Goal: Information Seeking & Learning: Learn about a topic

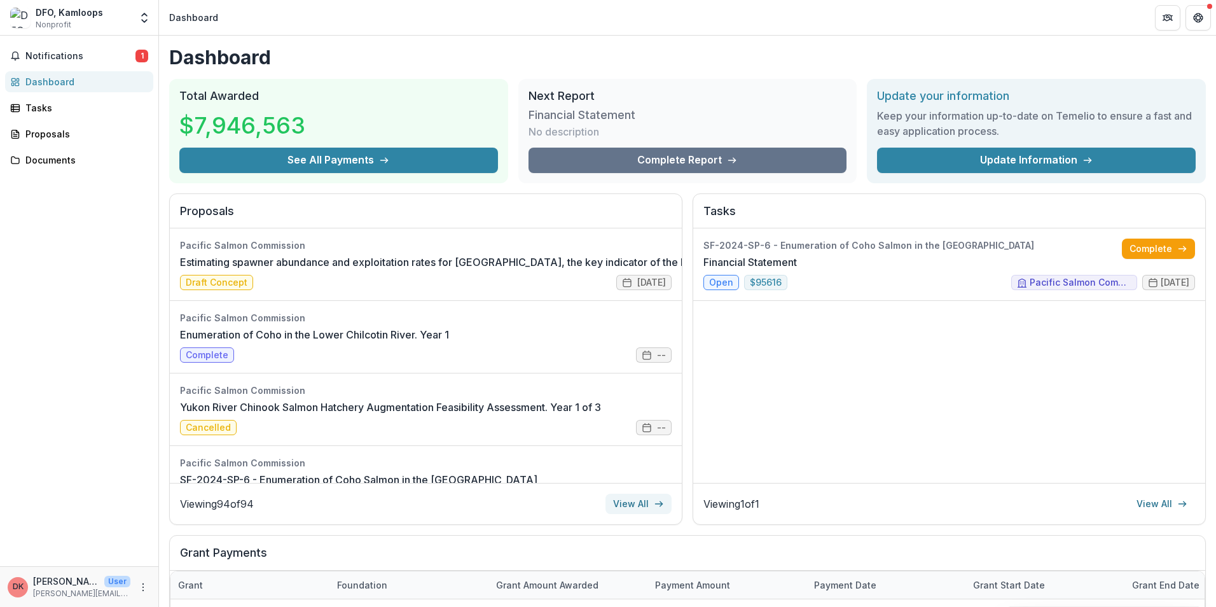
click at [629, 500] on link "View All" at bounding box center [638, 503] width 66 height 20
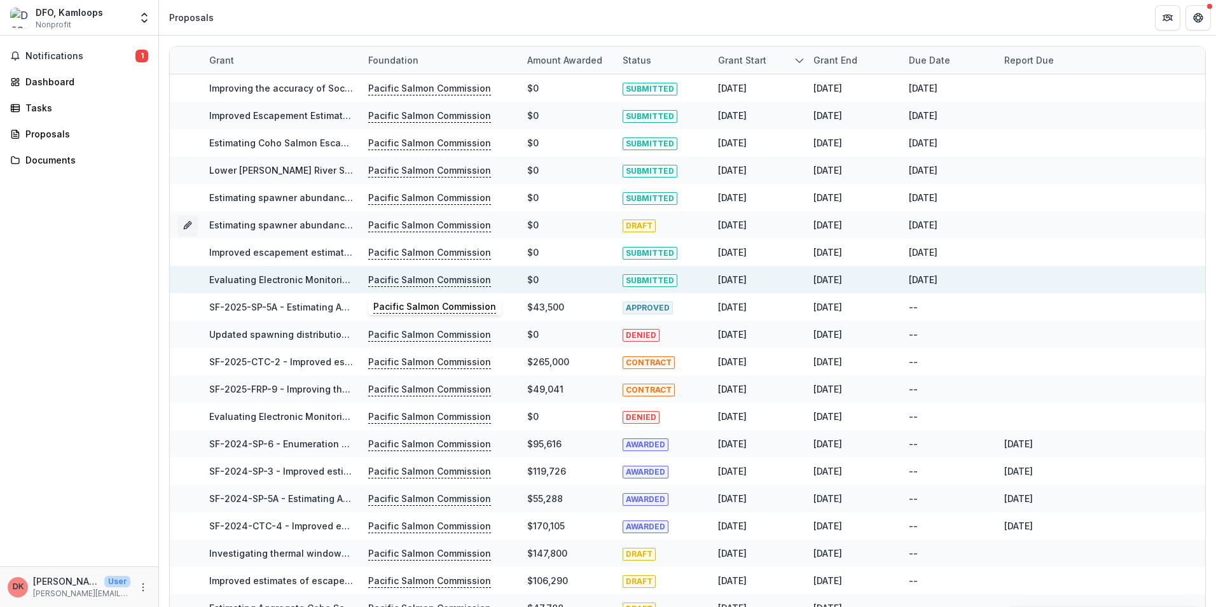
click at [420, 277] on p "Pacific Salmon Commission" at bounding box center [429, 280] width 123 height 14
click at [305, 280] on link "Evaluating Electronic Monitoring (EM) & Artificial Intelligence (AI) Technologi…" at bounding box center [504, 279] width 590 height 11
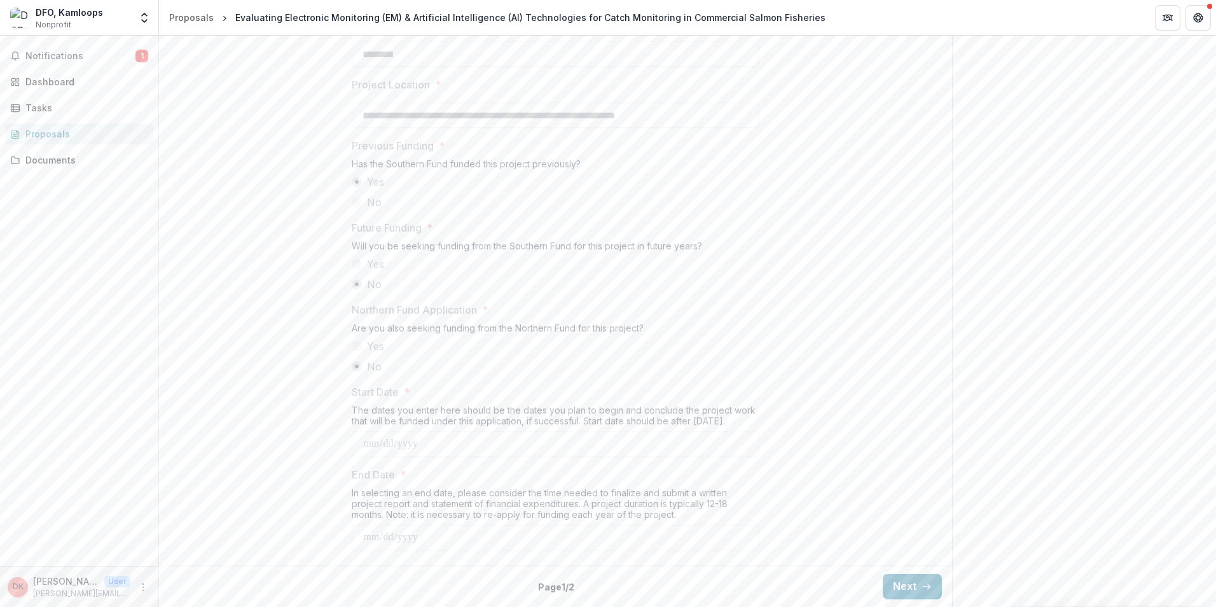
scroll to position [1284, 0]
click at [895, 582] on button "Next" at bounding box center [912, 586] width 59 height 25
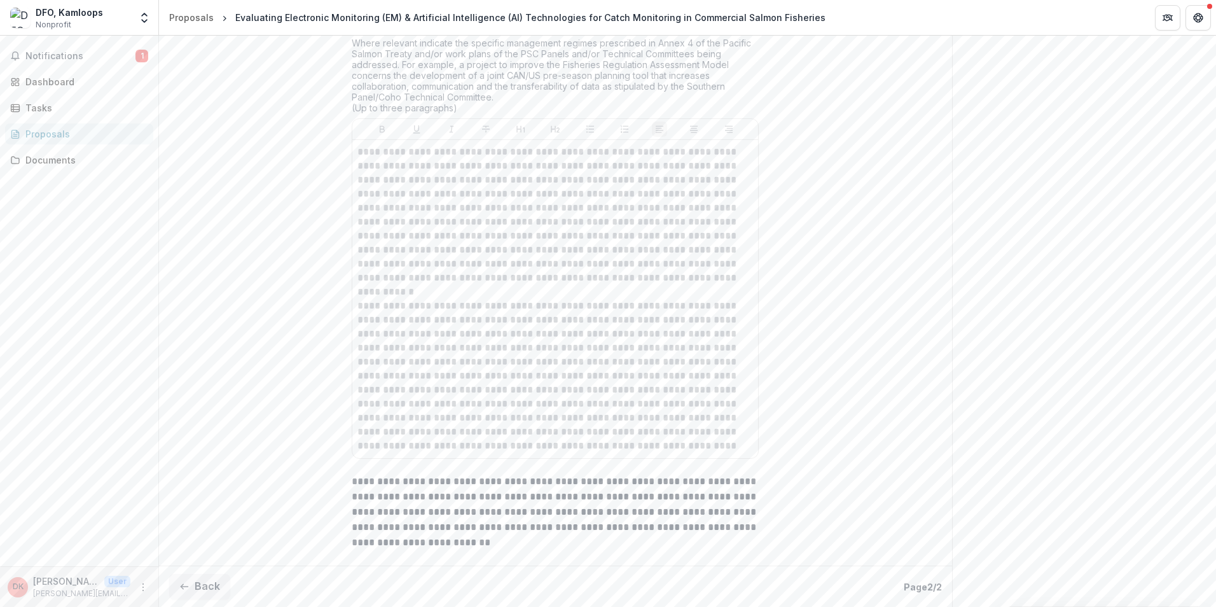
scroll to position [2749, 0]
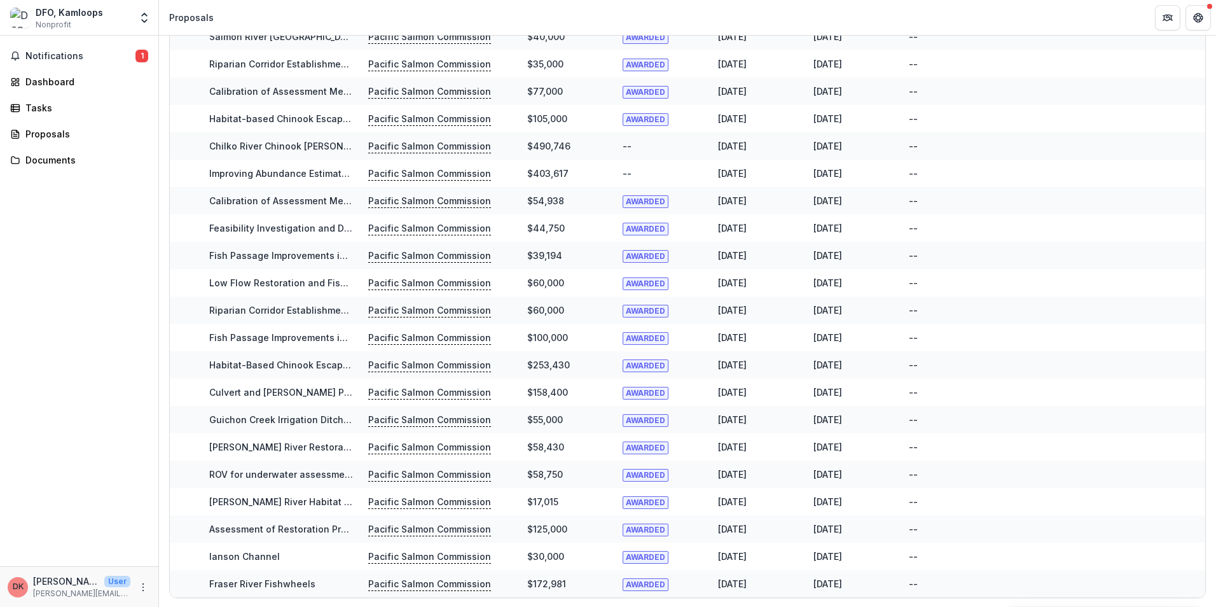
scroll to position [2049, 0]
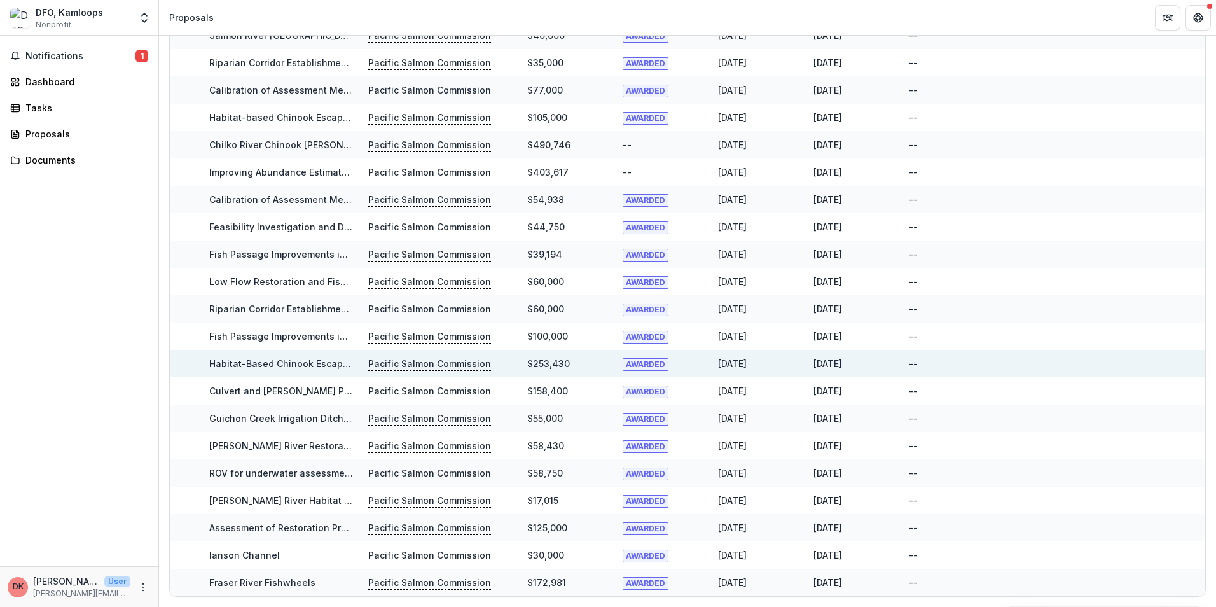
drag, startPoint x: 1211, startPoint y: 504, endPoint x: 1189, endPoint y: 354, distance: 151.6
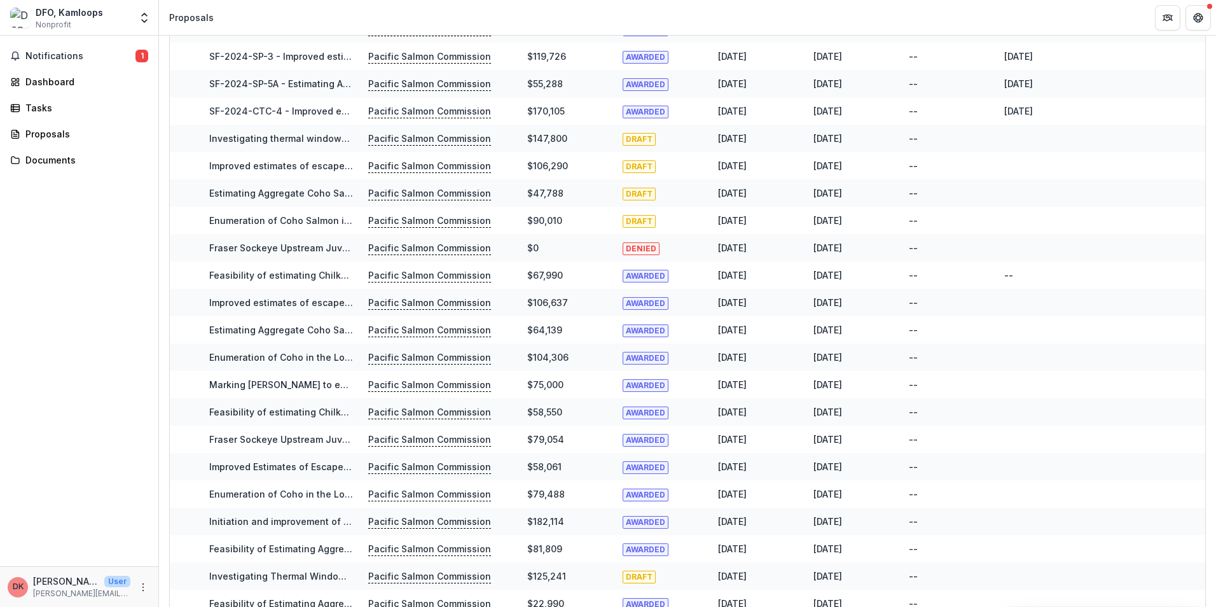
scroll to position [0, 0]
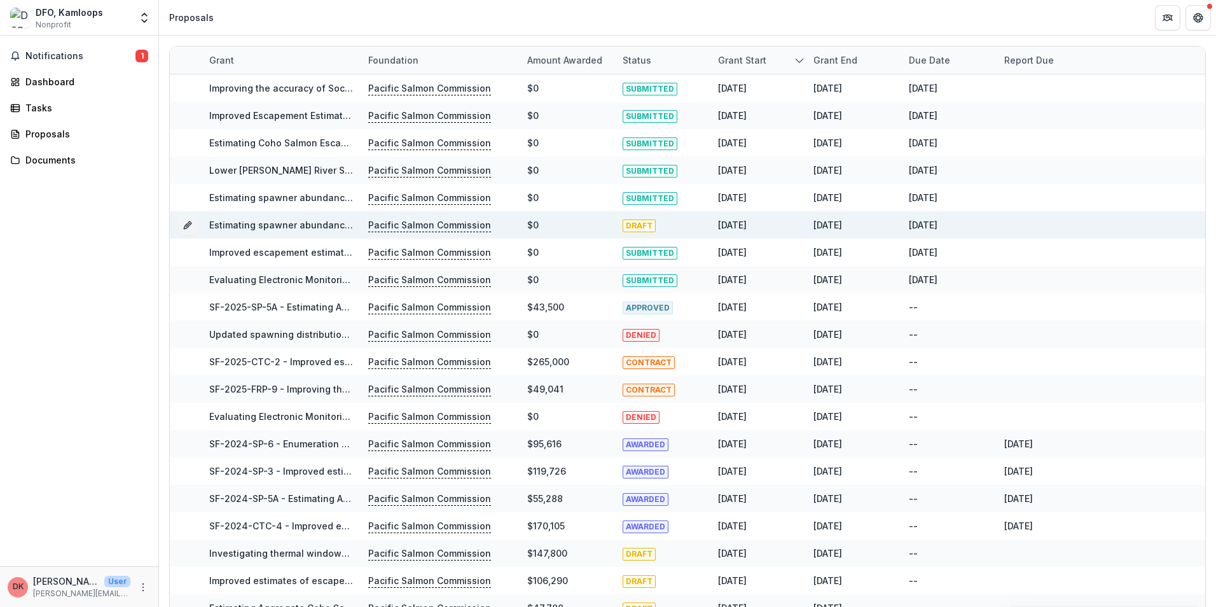
click at [630, 212] on div "DRAFT" at bounding box center [662, 224] width 80 height 27
click at [53, 82] on div "Dashboard" at bounding box center [84, 81] width 118 height 13
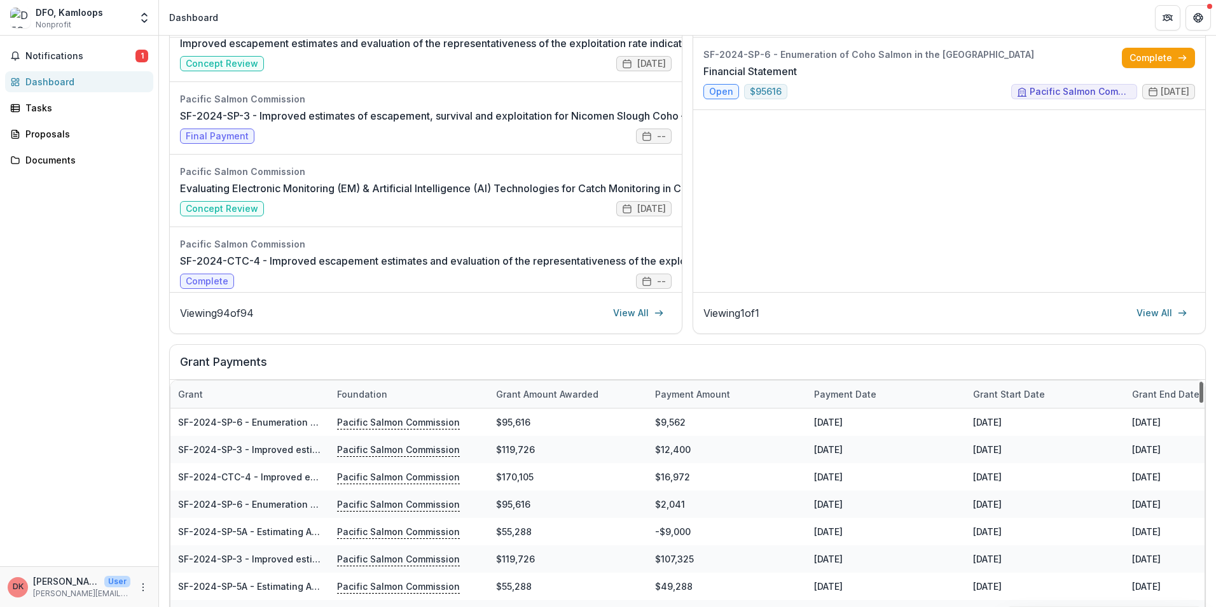
drag, startPoint x: 1197, startPoint y: 587, endPoint x: 1190, endPoint y: 330, distance: 257.0
click at [1199, 382] on div at bounding box center [1201, 392] width 4 height 21
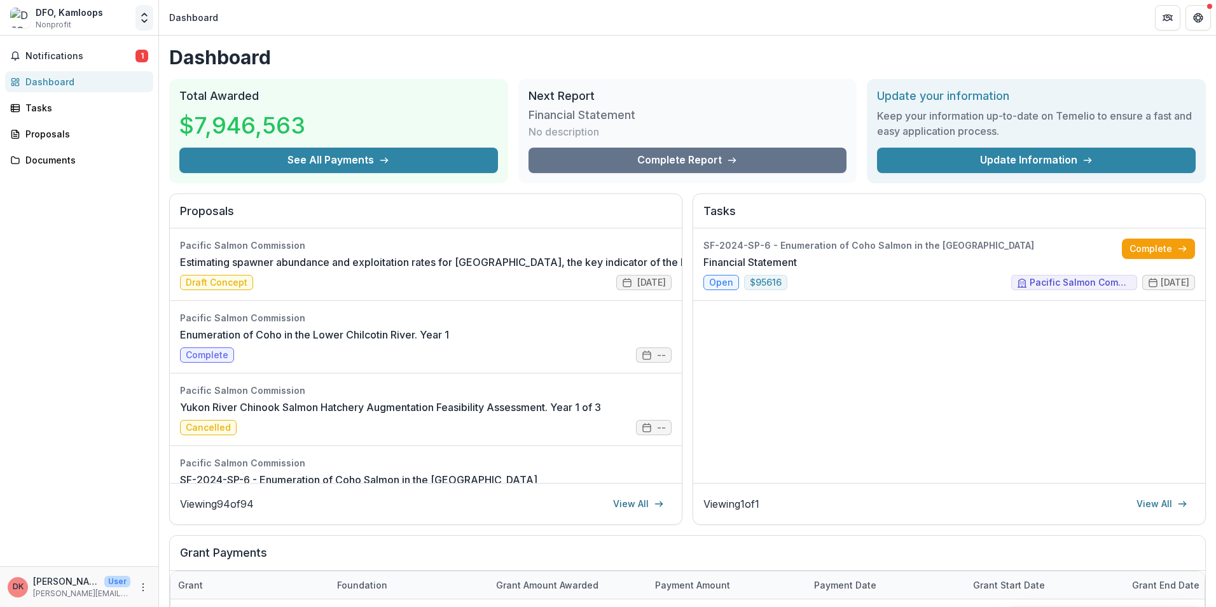
click at [148, 14] on icon "Open entity switcher" at bounding box center [144, 17] width 13 height 13
click at [142, 11] on button "Open entity switcher" at bounding box center [144, 17] width 18 height 25
click at [76, 53] on span "Notifications" at bounding box center [80, 56] width 110 height 11
click at [41, 83] on div "Dashboard" at bounding box center [84, 81] width 118 height 13
click at [39, 160] on div "Documents" at bounding box center [84, 159] width 118 height 13
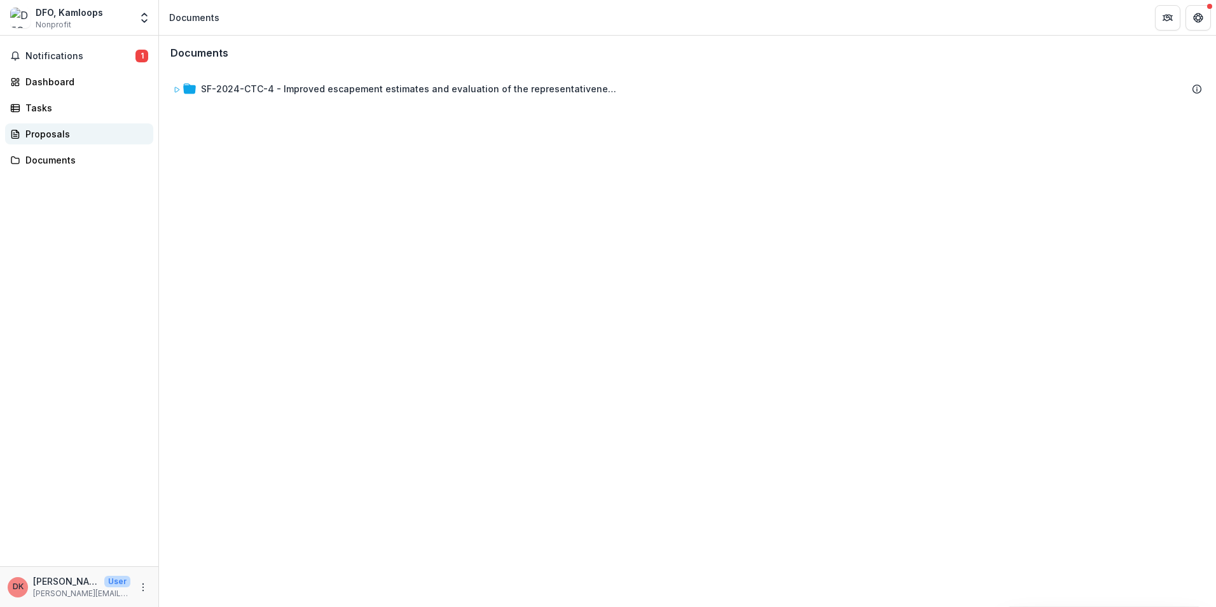
click at [31, 135] on div "Proposals" at bounding box center [84, 133] width 118 height 13
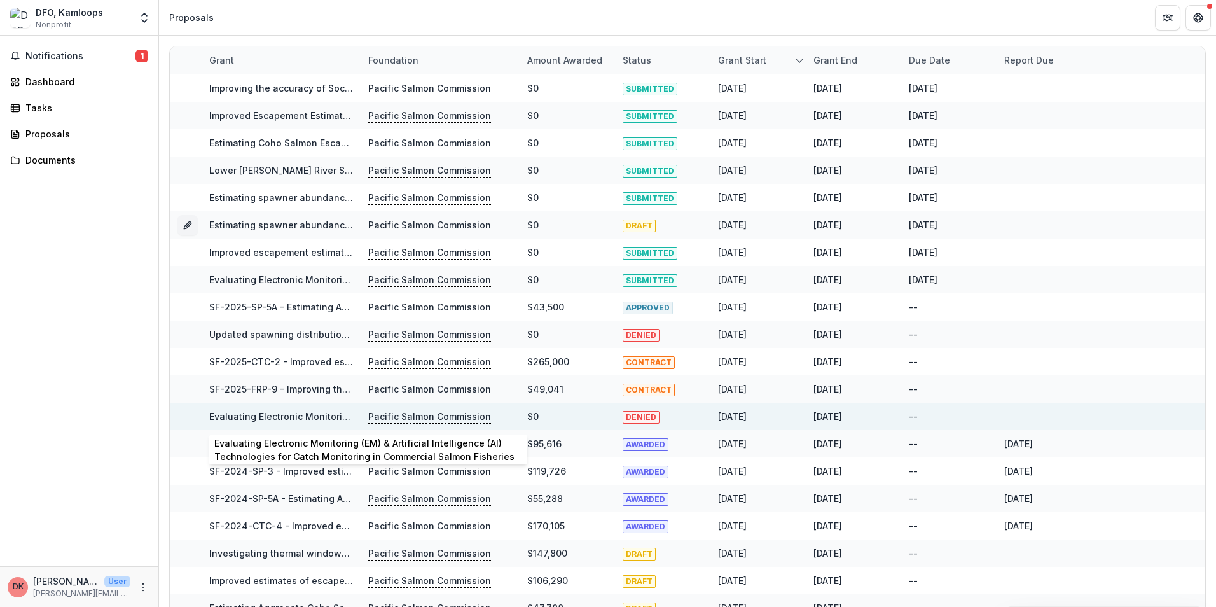
click at [327, 416] on link "Evaluating Electronic Monitoring (EM) & Artificial Intelligence (AI) Technologi…" at bounding box center [504, 416] width 590 height 11
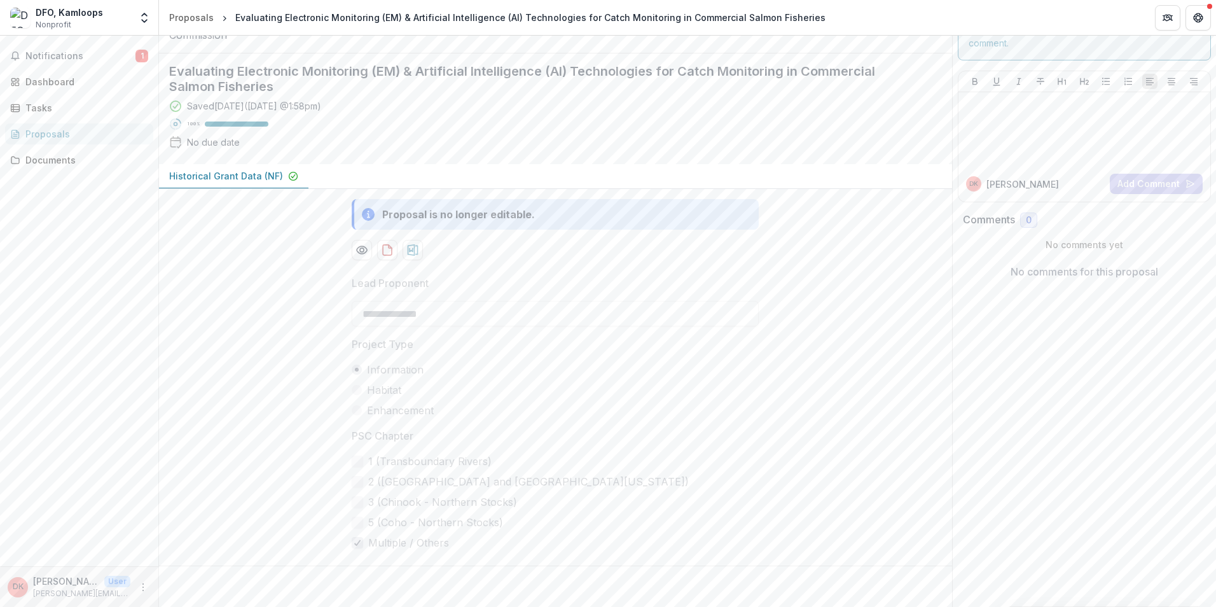
scroll to position [94, 0]
click at [745, 395] on div "**********" at bounding box center [555, 412] width 407 height 295
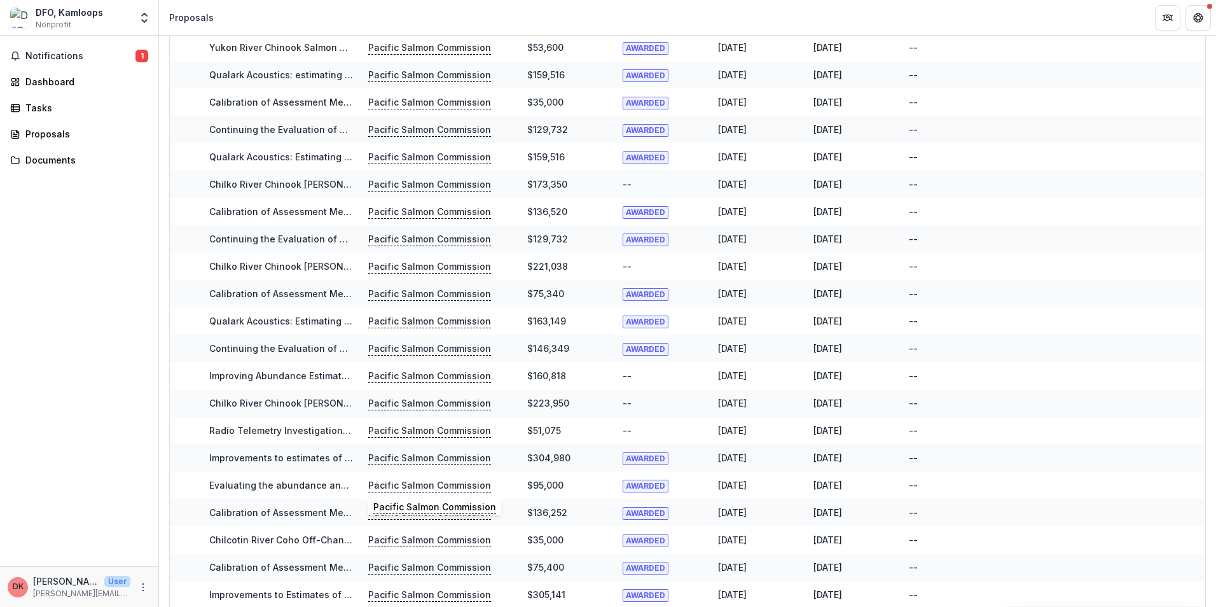
scroll to position [1526, 0]
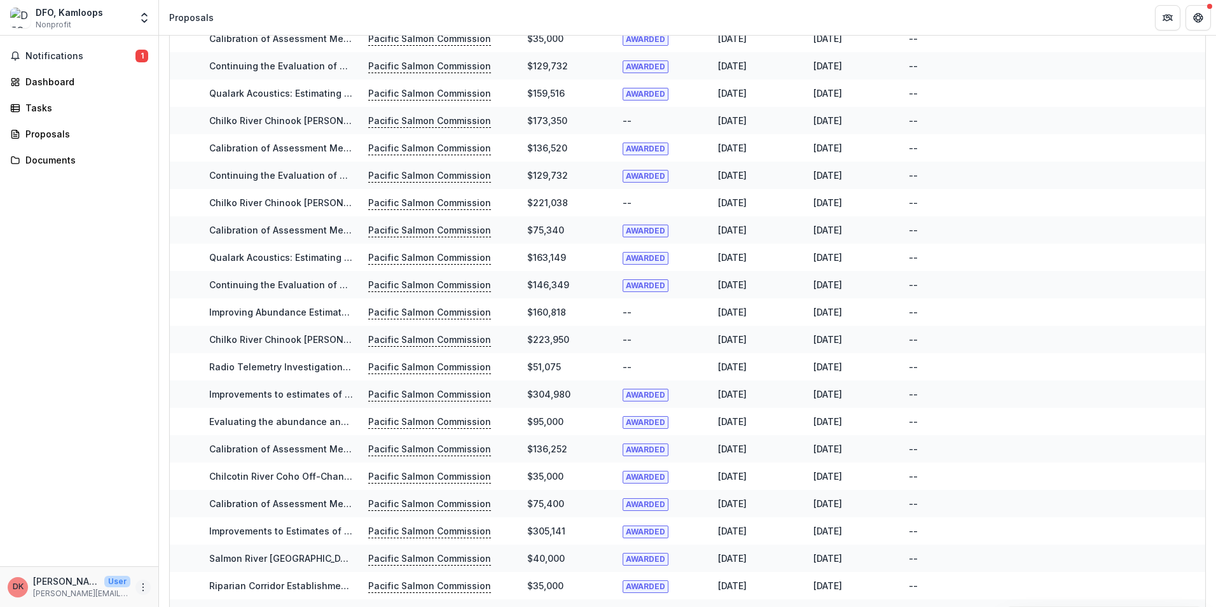
click at [144, 590] on icon "More" at bounding box center [143, 587] width 10 height 10
click at [54, 424] on div "Notifications 1 Dashboard Tasks Proposals Documents" at bounding box center [79, 301] width 158 height 530
